Goal: Check status: Check status

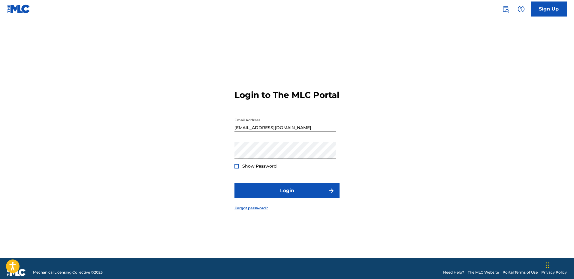
click at [294, 191] on button "Login" at bounding box center [286, 190] width 105 height 15
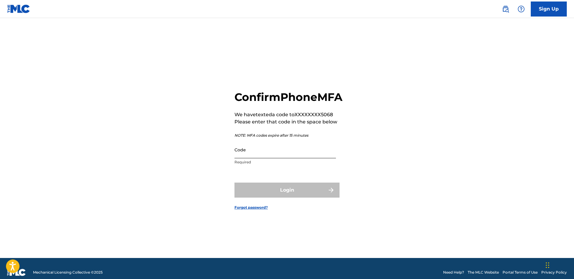
click at [272, 158] on input "Code" at bounding box center [284, 149] width 101 height 17
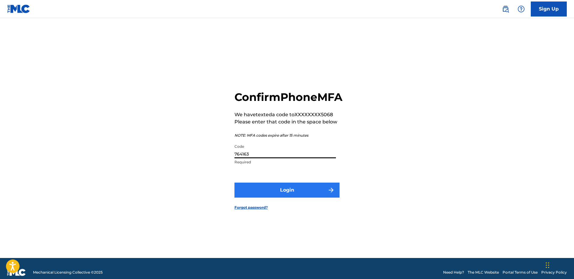
type input "764163"
click at [293, 192] on button "Login" at bounding box center [286, 189] width 105 height 15
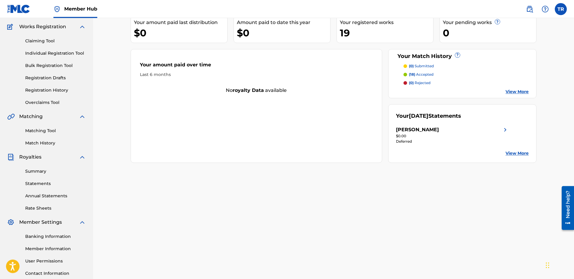
scroll to position [61, 0]
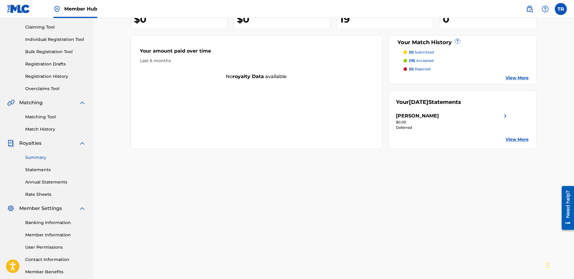
click at [35, 158] on link "Summary" at bounding box center [55, 157] width 61 height 6
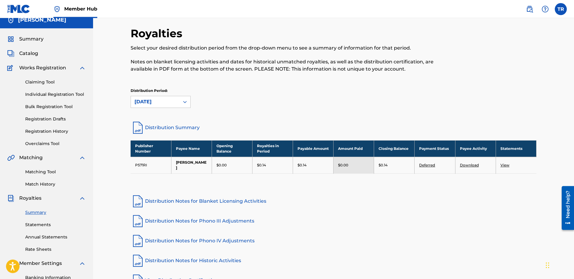
scroll to position [2, 0]
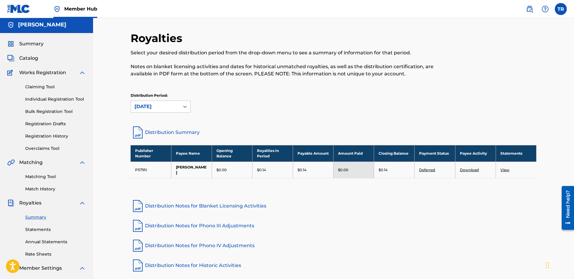
click at [505, 171] on link "View" at bounding box center [504, 169] width 9 height 5
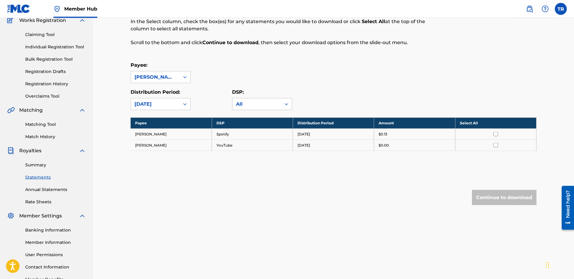
scroll to position [61, 0]
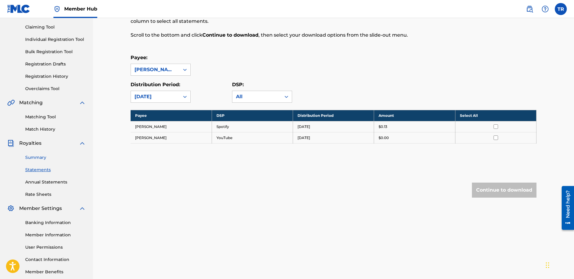
click at [35, 157] on link "Summary" at bounding box center [55, 157] width 61 height 6
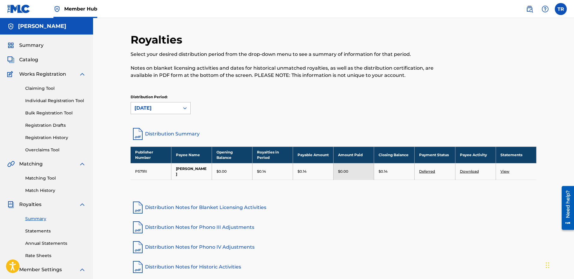
click at [184, 108] on icon at bounding box center [185, 108] width 4 height 2
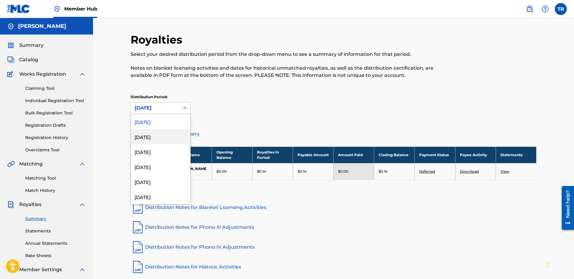
click at [155, 137] on div "[DATE]" at bounding box center [160, 136] width 59 height 15
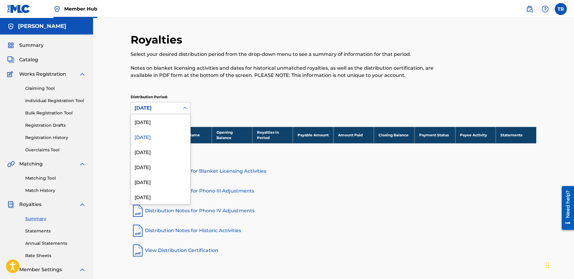
click at [185, 107] on icon at bounding box center [185, 108] width 6 height 6
click at [156, 124] on div "[DATE]" at bounding box center [160, 121] width 59 height 15
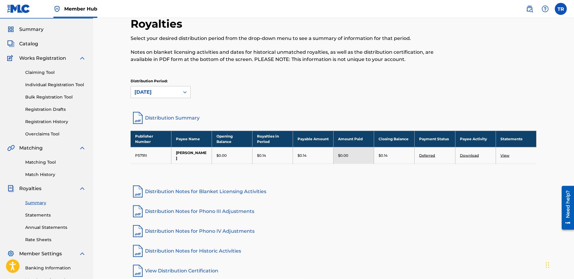
scroll to position [31, 0]
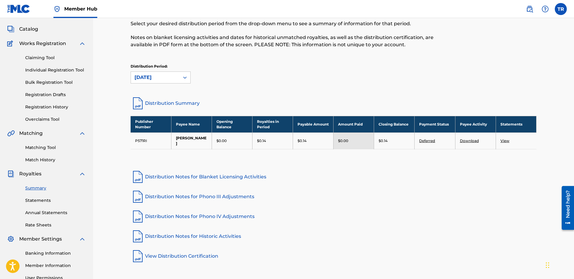
click at [426, 140] on link "Deferred" at bounding box center [427, 140] width 16 height 5
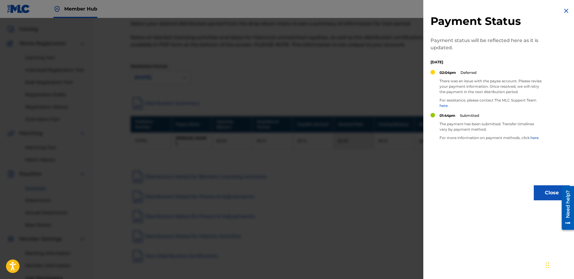
click at [562, 10] on img at bounding box center [565, 10] width 7 height 7
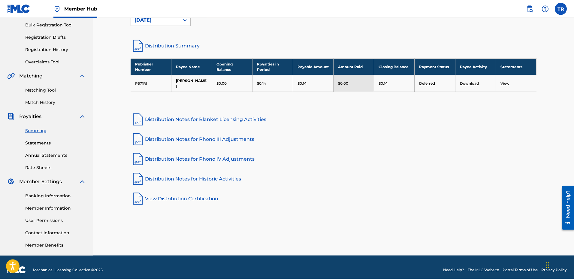
scroll to position [92, 0]
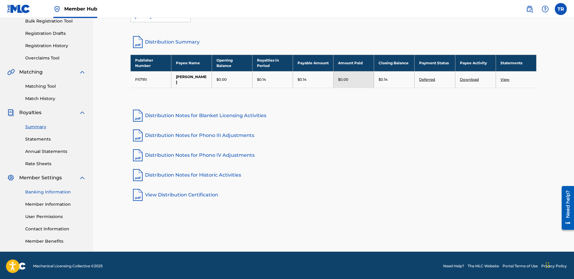
click at [54, 191] on link "Banking Information" at bounding box center [55, 192] width 61 height 6
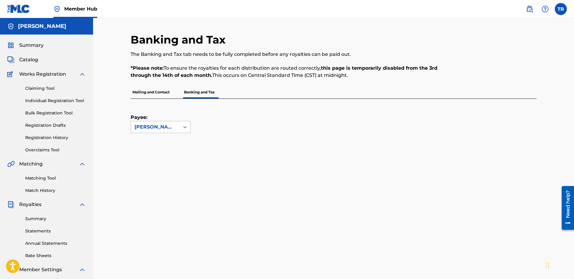
click at [186, 125] on icon at bounding box center [185, 127] width 6 height 6
click at [173, 141] on div "[PERSON_NAME]" at bounding box center [160, 140] width 59 height 15
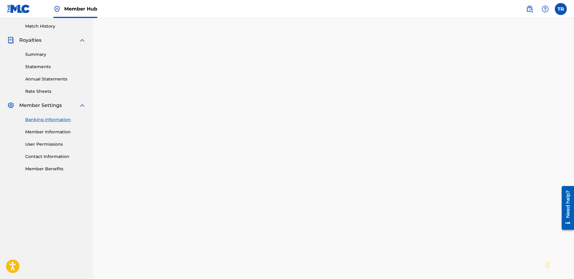
scroll to position [42, 0]
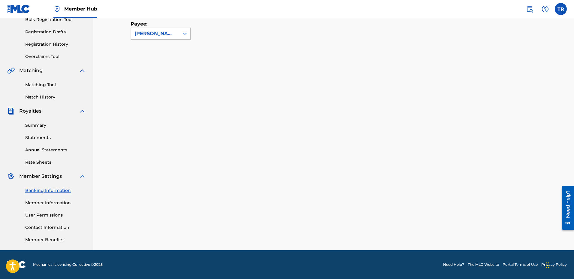
scroll to position [93, 0]
click at [41, 125] on link "Summary" at bounding box center [55, 125] width 61 height 6
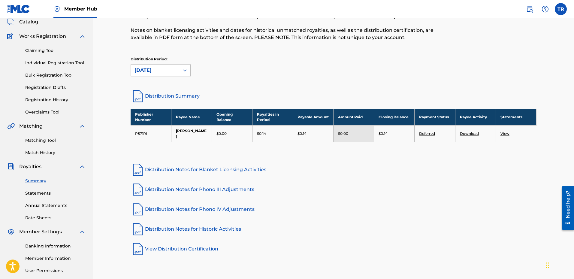
scroll to position [61, 0]
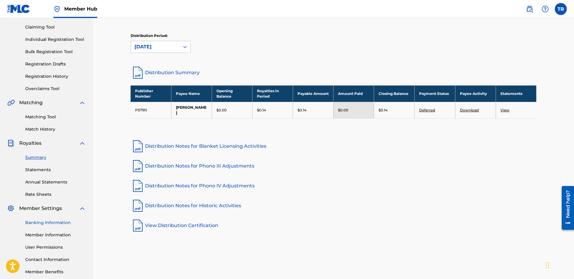
click at [44, 223] on link "Banking Information" at bounding box center [55, 222] width 61 height 6
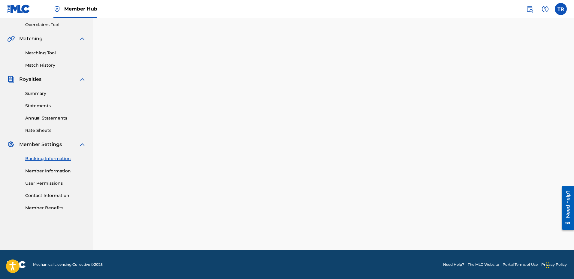
scroll to position [93, 0]
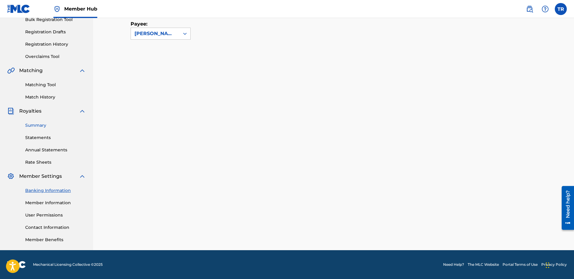
click at [27, 124] on link "Summary" at bounding box center [55, 125] width 61 height 6
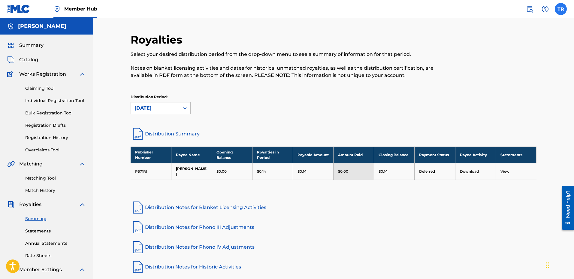
click at [559, 7] on label at bounding box center [560, 9] width 12 height 12
click at [560, 9] on input "TR [PERSON_NAME] [EMAIL_ADDRESS][DOMAIN_NAME] Notification Preferences Profile …" at bounding box center [560, 9] width 0 height 0
click at [504, 85] on p "Log out" at bounding box center [502, 84] width 14 height 5
click at [560, 9] on input "TR [PERSON_NAME] [EMAIL_ADDRESS][DOMAIN_NAME] Notification Preferences Profile …" at bounding box center [560, 9] width 0 height 0
